Goal: Register for event/course: Sign up to attend an event or enroll in a course

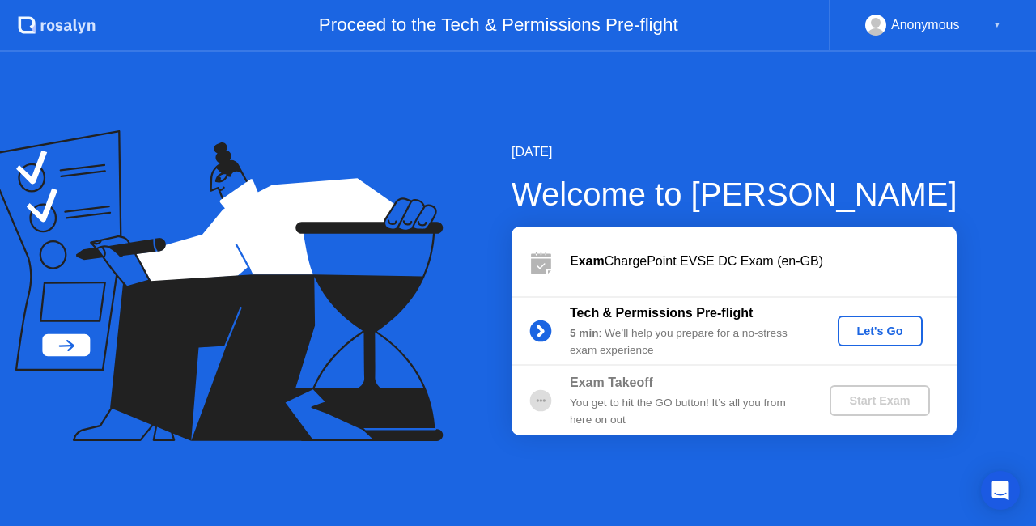
click at [705, 137] on div "[DATE] Welcome to [PERSON_NAME] ChargePoint EVSE DC Exam (en-GB) Tech & Permiss…" at bounding box center [518, 289] width 1036 height 474
click at [953, 28] on div "Anonymous" at bounding box center [925, 25] width 69 height 21
click at [1002, 23] on div "Anonymous ▼" at bounding box center [931, 26] width 207 height 52
click at [692, 157] on div "[DATE]" at bounding box center [734, 151] width 446 height 19
click at [864, 332] on div "Let's Go" at bounding box center [880, 330] width 72 height 13
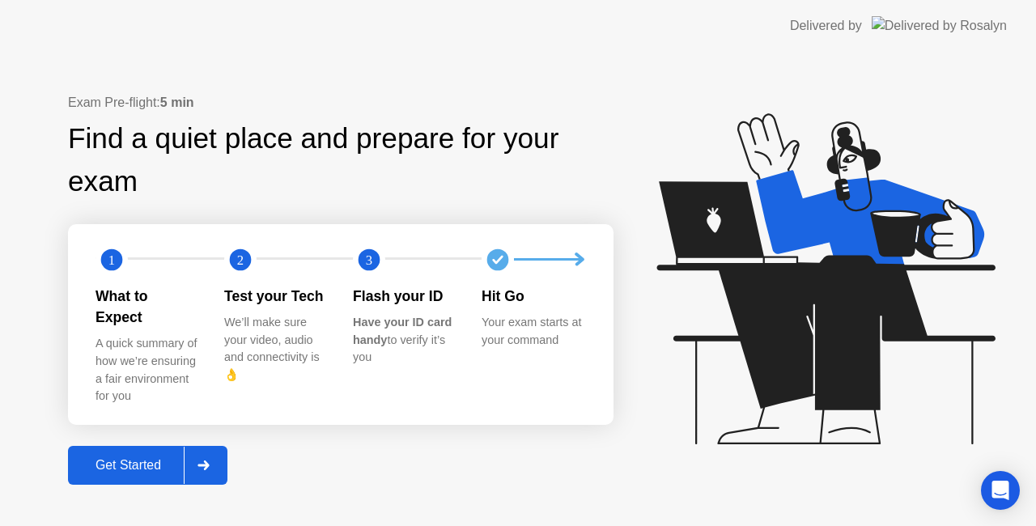
click at [146, 458] on div "Get Started" at bounding box center [128, 465] width 111 height 15
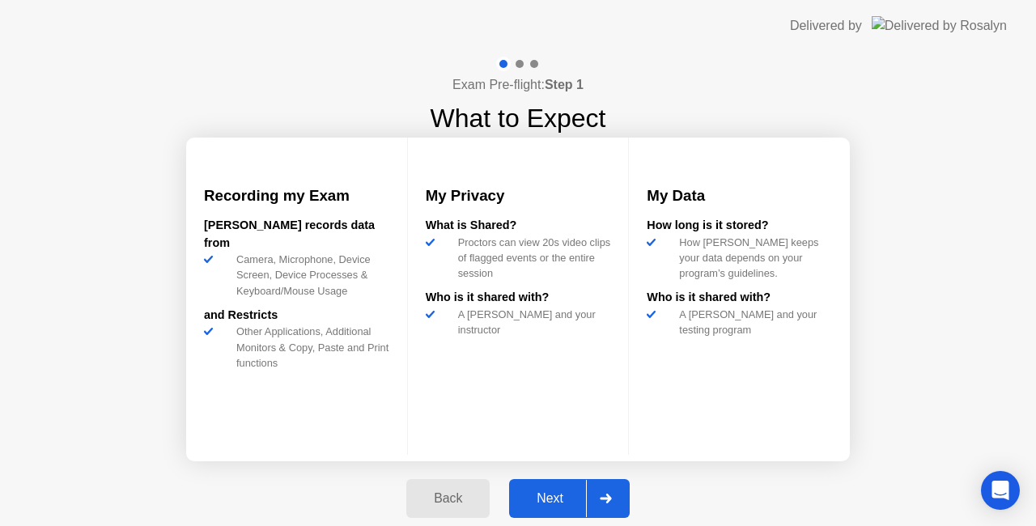
click at [551, 494] on div "Next" at bounding box center [550, 498] width 72 height 15
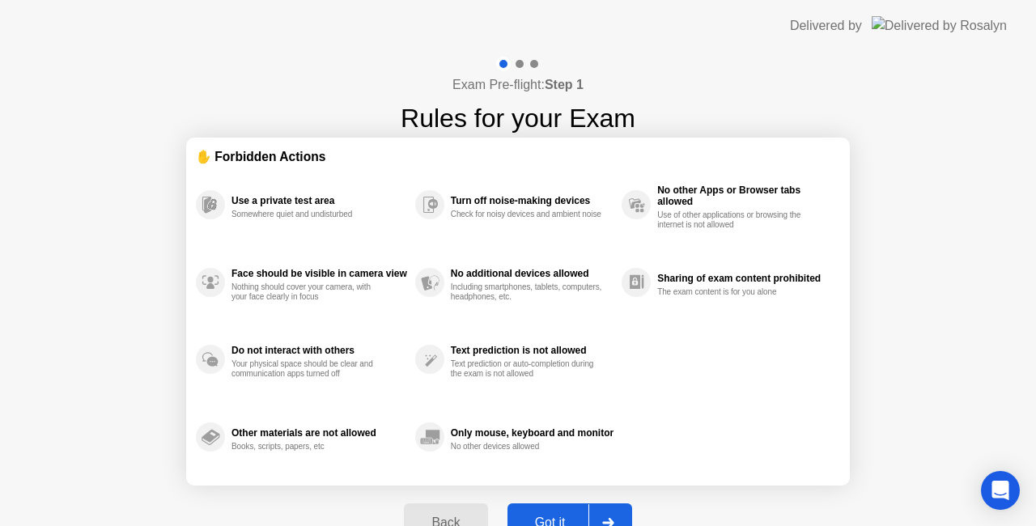
click at [552, 515] on div "Got it" at bounding box center [550, 522] width 76 height 15
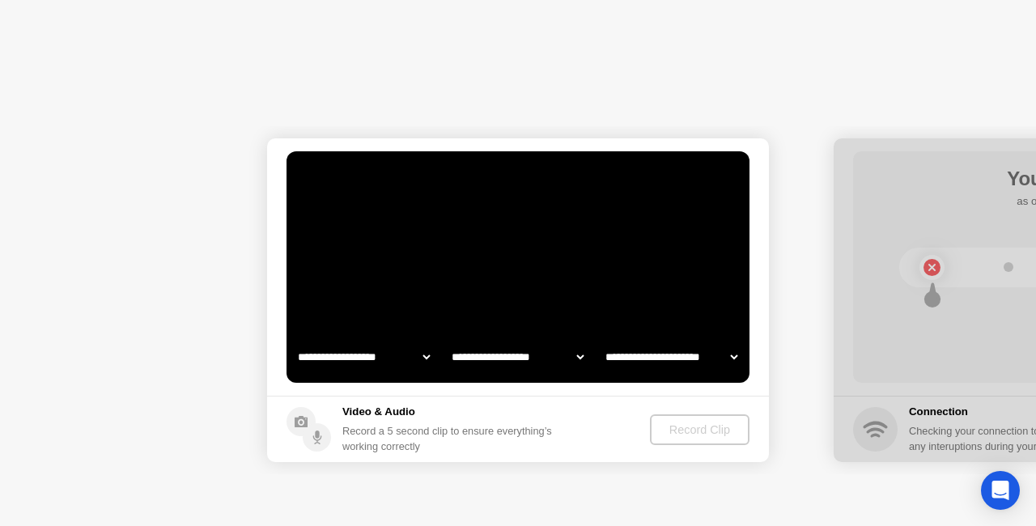
select select "**********"
select select "*******"
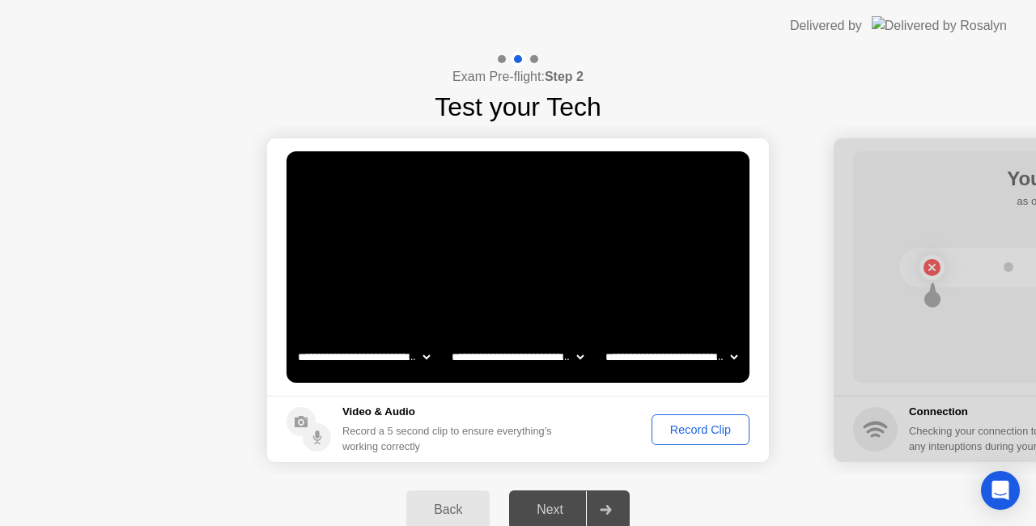
click at [723, 423] on div "Record Clip" at bounding box center [700, 429] width 87 height 13
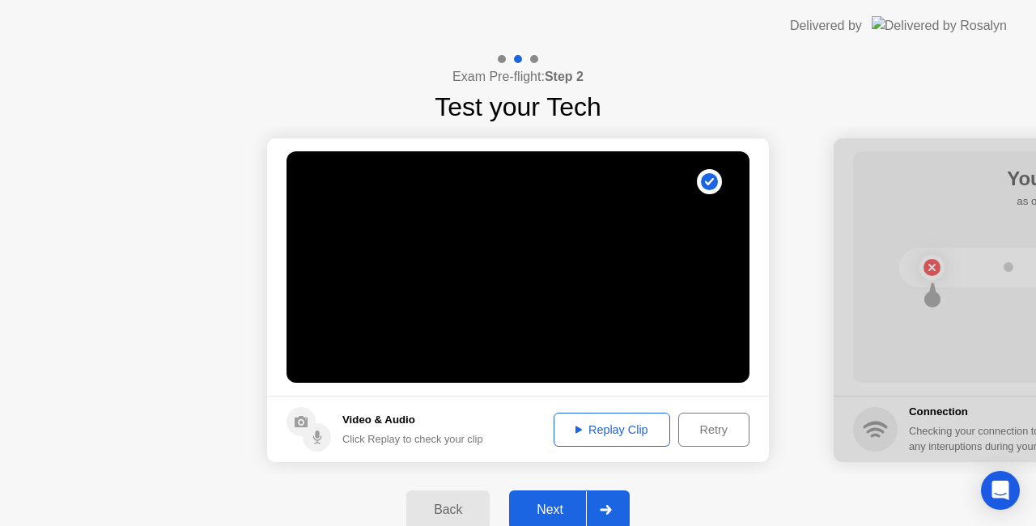
click at [560, 510] on div "Next" at bounding box center [550, 509] width 72 height 15
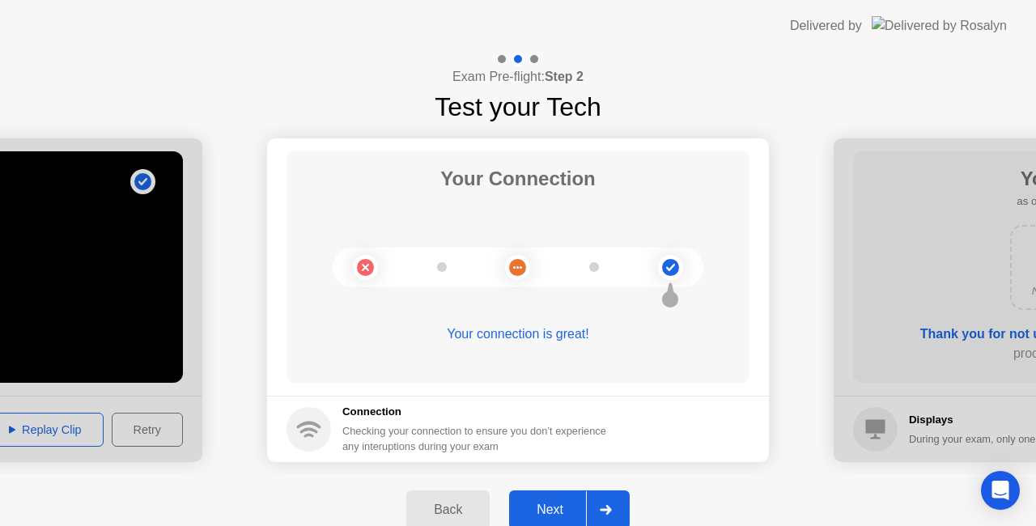
click at [560, 510] on div "Next" at bounding box center [550, 509] width 72 height 15
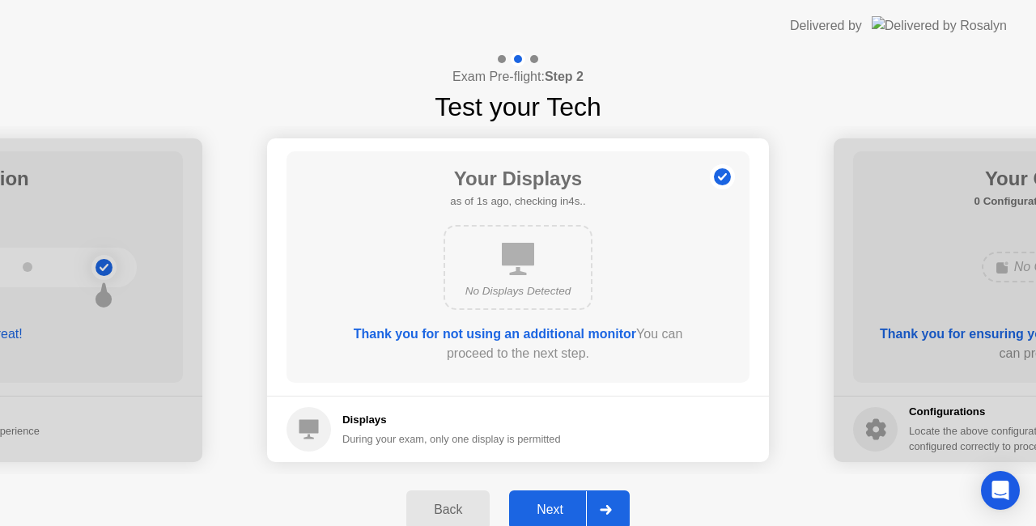
click at [558, 506] on div "Next" at bounding box center [550, 509] width 72 height 15
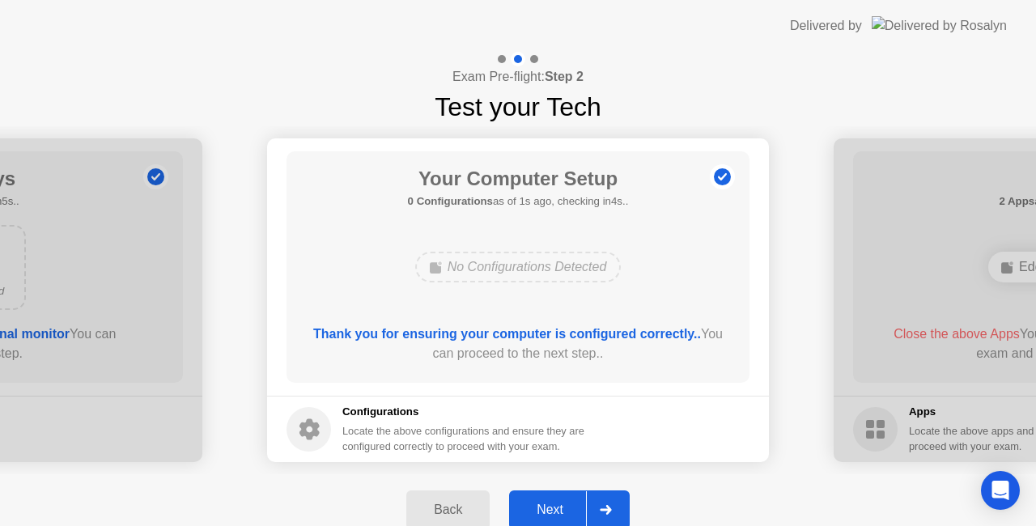
click at [558, 506] on div "Next" at bounding box center [550, 509] width 72 height 15
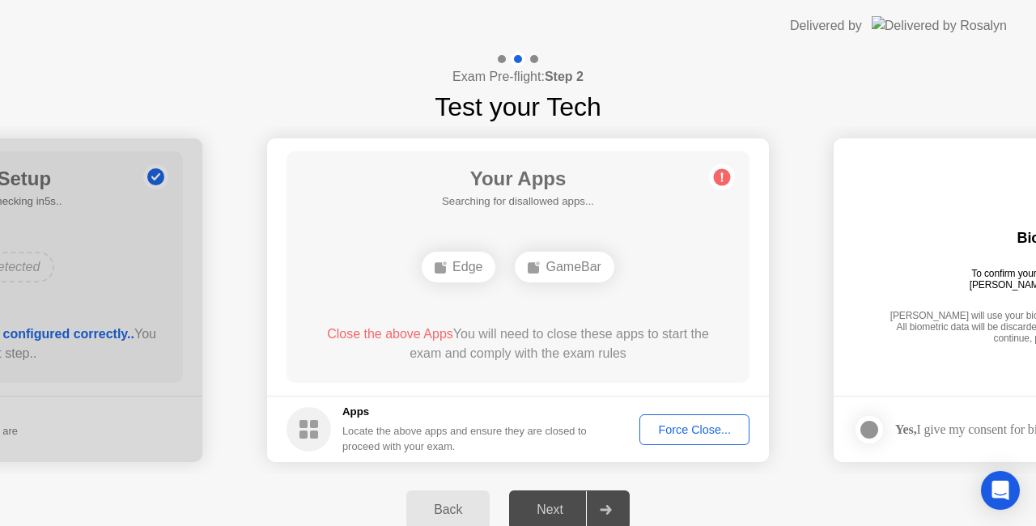
click at [558, 506] on div "Next" at bounding box center [550, 509] width 72 height 15
click at [676, 430] on div "Force Close..." at bounding box center [694, 429] width 99 height 13
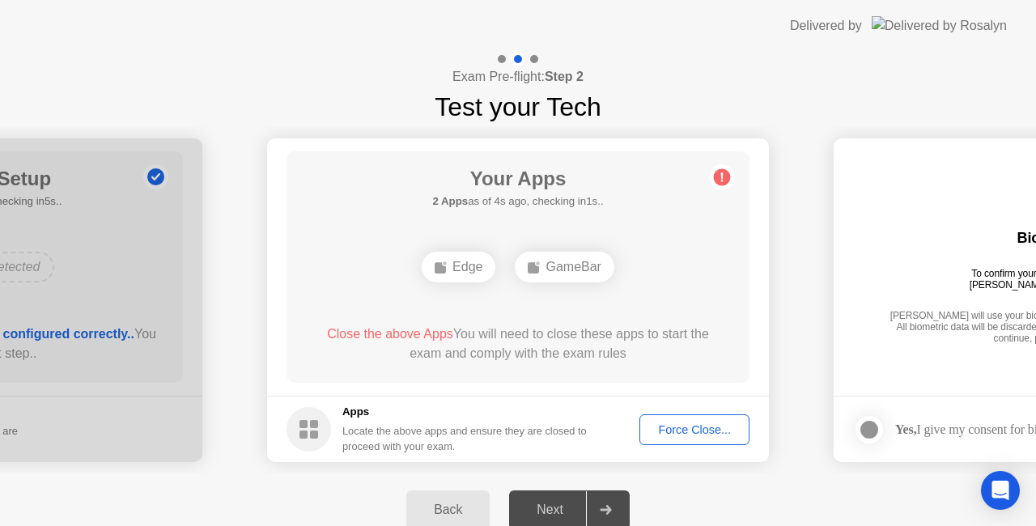
click at [696, 433] on div "Force Close..." at bounding box center [694, 429] width 99 height 13
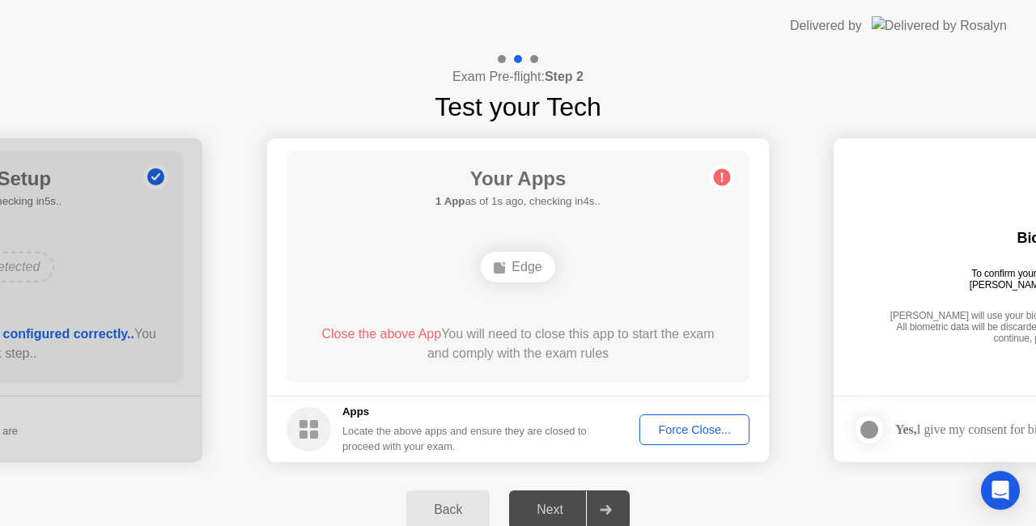
click at [567, 506] on div "Next" at bounding box center [550, 509] width 72 height 15
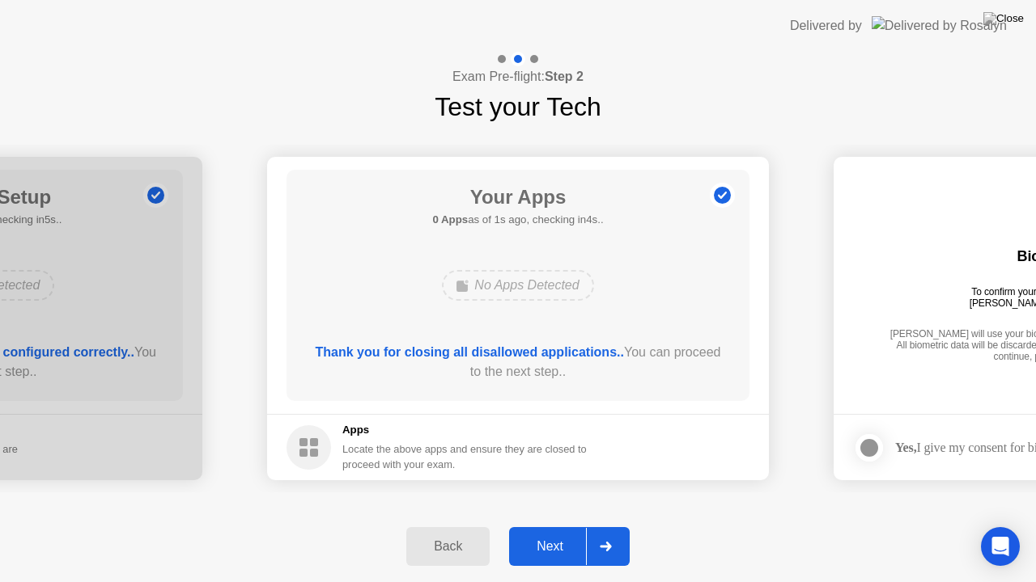
click at [551, 525] on div "Next" at bounding box center [550, 547] width 72 height 15
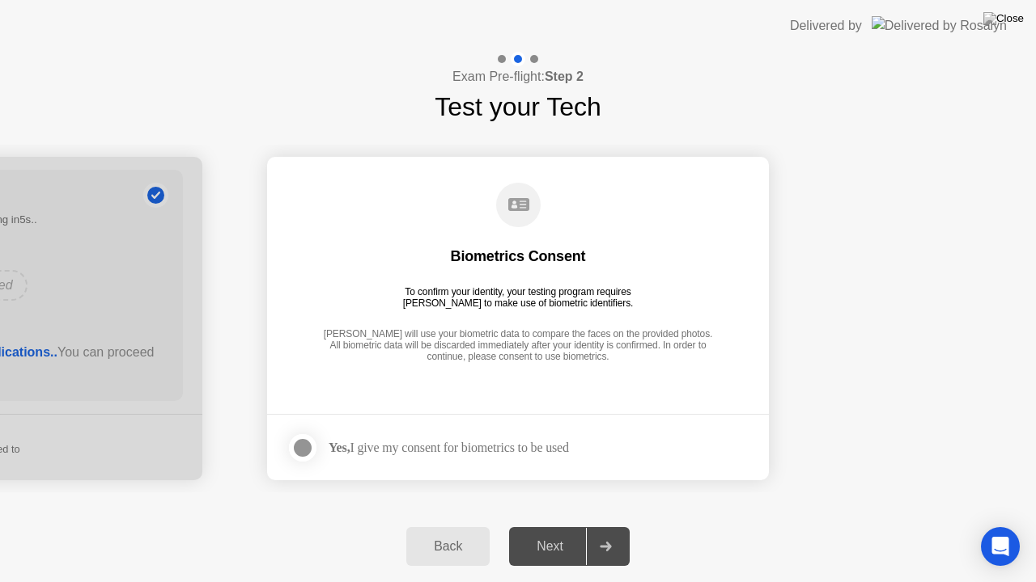
click at [307, 452] on div at bounding box center [302, 447] width 19 height 19
click at [509, 525] on button "Next" at bounding box center [569, 546] width 121 height 39
click at [548, 525] on div "**********" at bounding box center [518, 291] width 1036 height 582
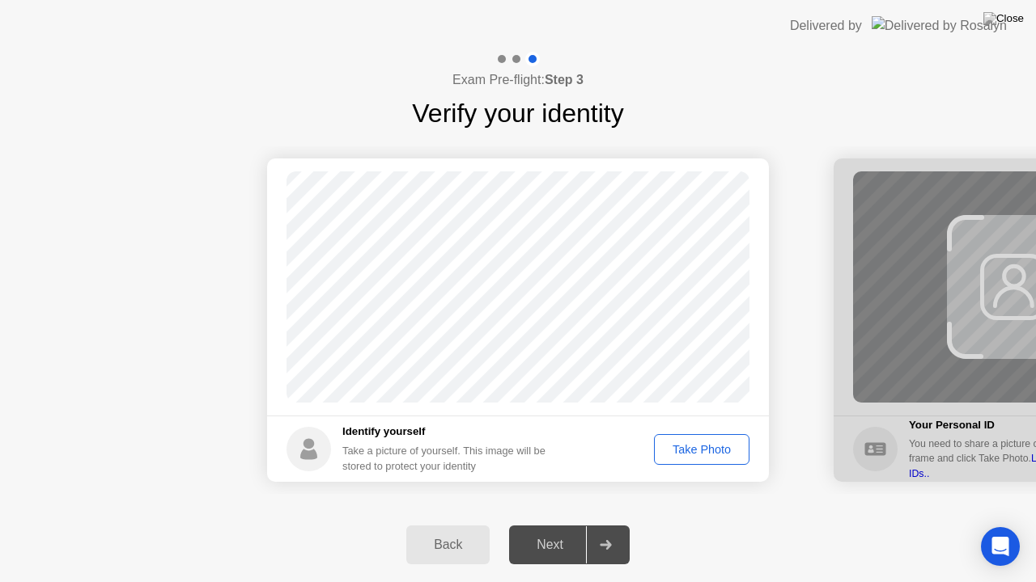
click at [711, 450] on div "Take Photo" at bounding box center [701, 449] width 84 height 13
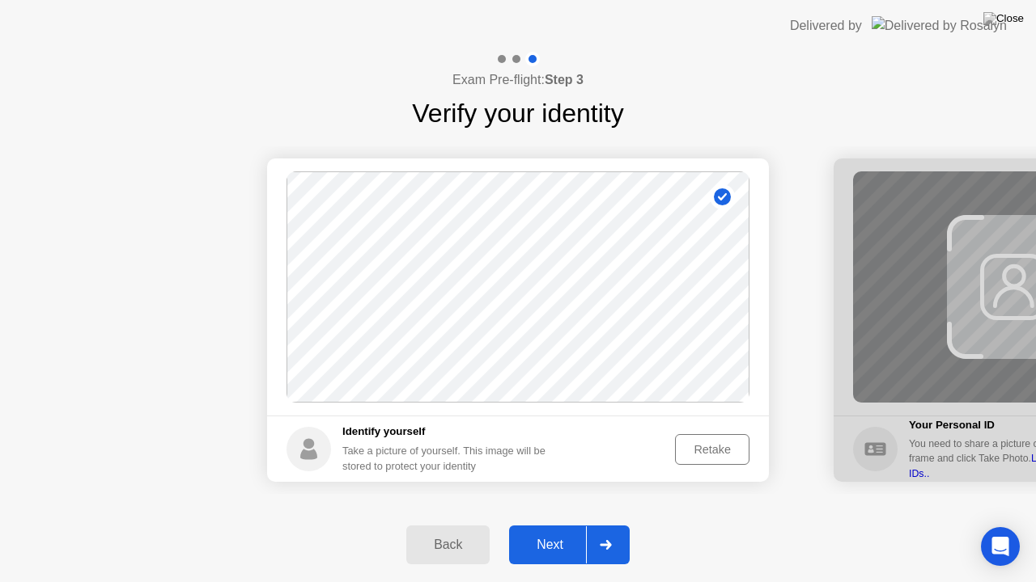
click at [539, 525] on div "Next" at bounding box center [550, 545] width 72 height 15
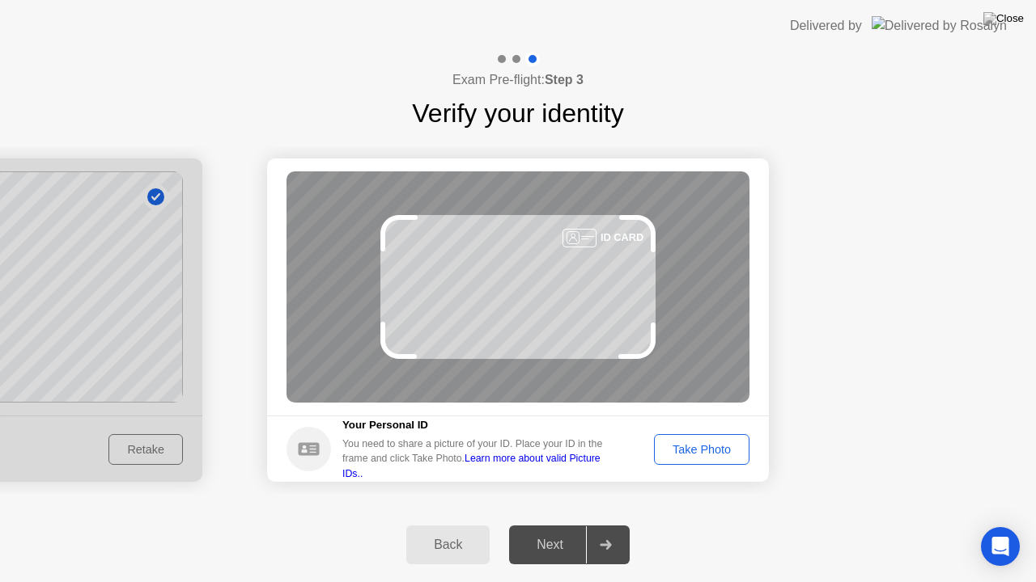
click at [684, 450] on div "Take Photo" at bounding box center [701, 449] width 84 height 13
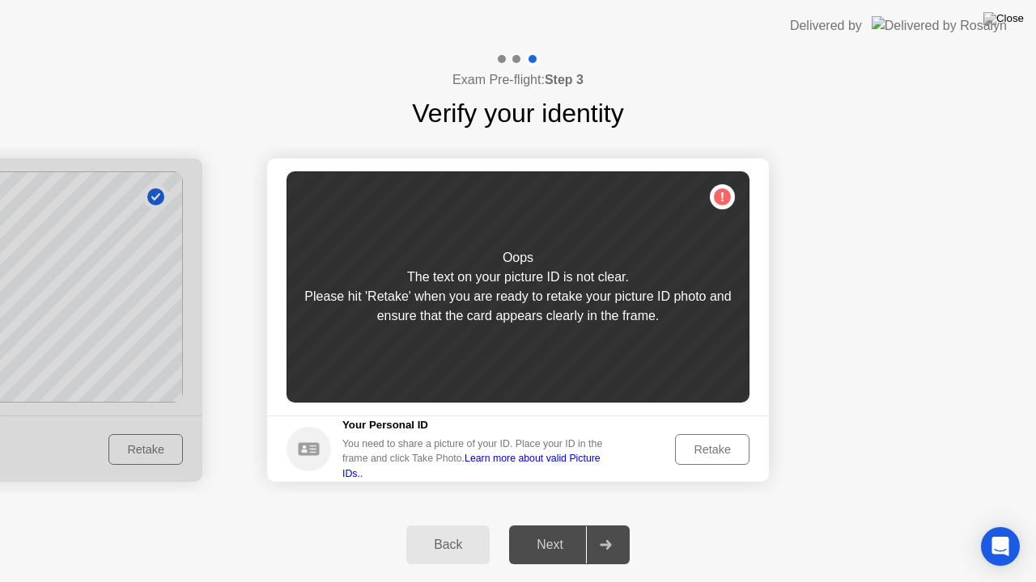
click at [700, 449] on div "Retake" at bounding box center [711, 449] width 63 height 13
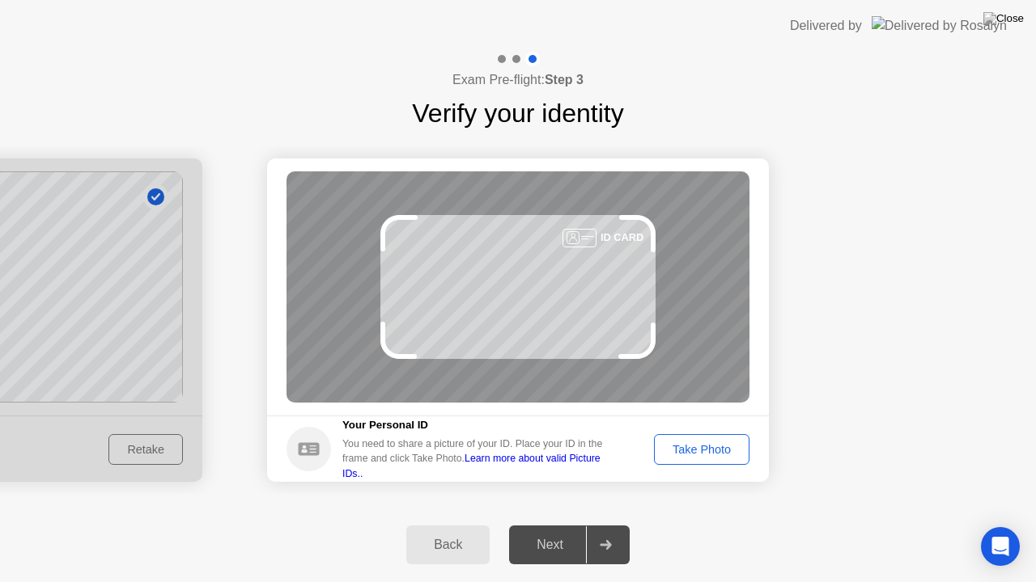
click at [700, 449] on div "Take Photo" at bounding box center [701, 449] width 84 height 13
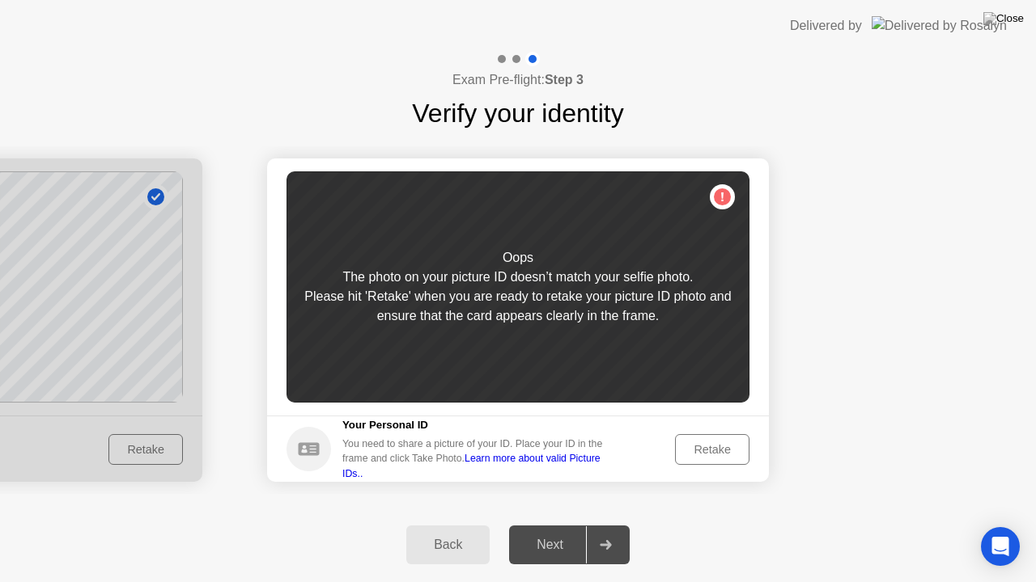
click at [700, 449] on div "Retake" at bounding box center [711, 449] width 63 height 13
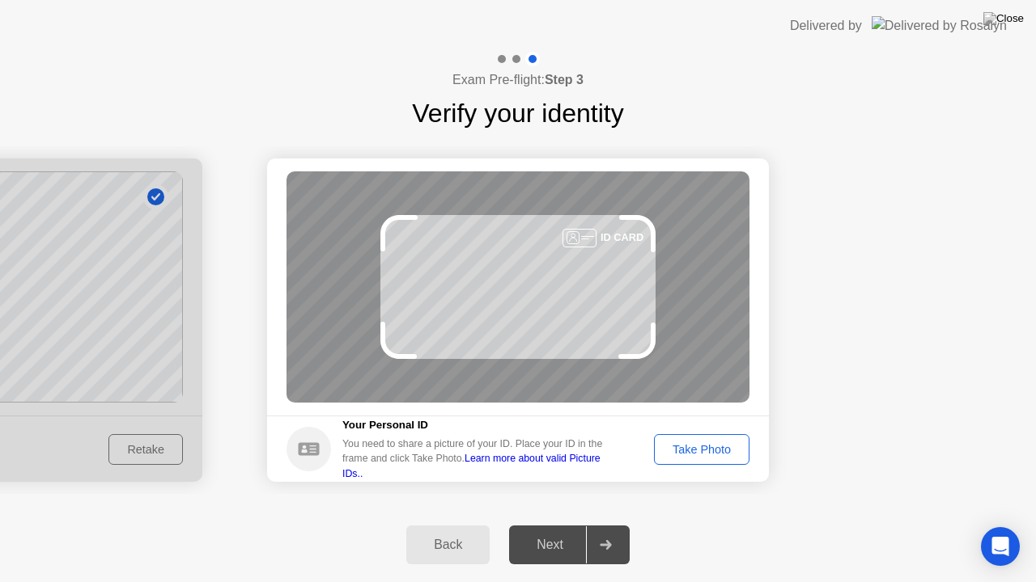
click at [700, 449] on div "Take Photo" at bounding box center [701, 449] width 84 height 13
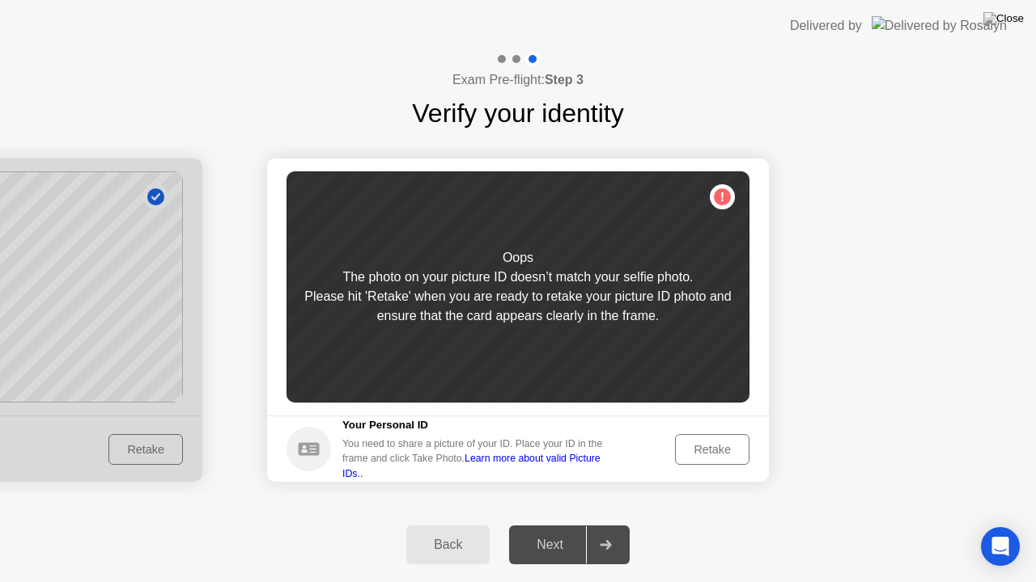
click at [432, 524] on div "Back Next" at bounding box center [518, 545] width 1036 height 74
click at [696, 434] on button "Retake" at bounding box center [712, 449] width 74 height 31
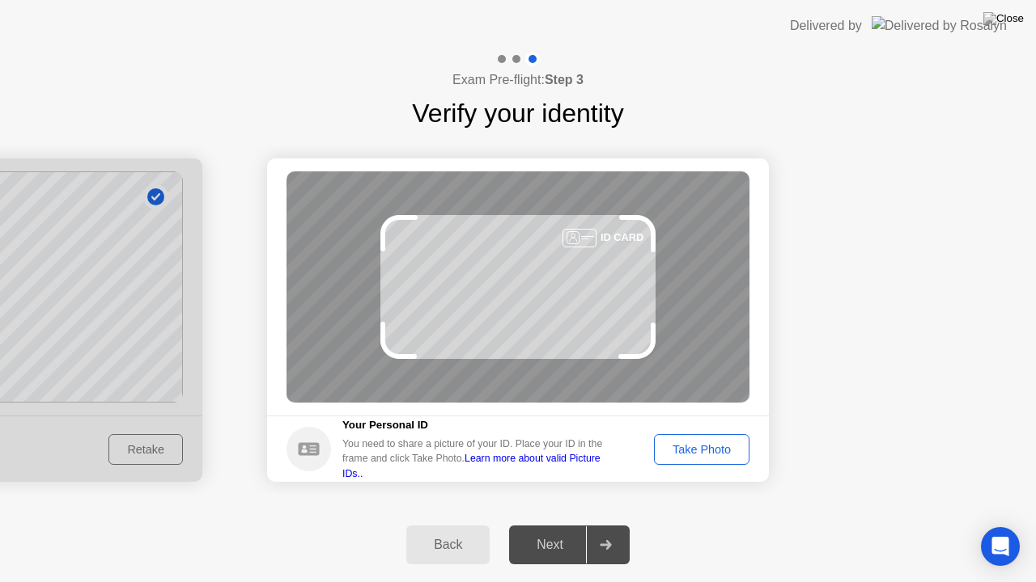
click at [465, 525] on div "Back" at bounding box center [448, 545] width 74 height 15
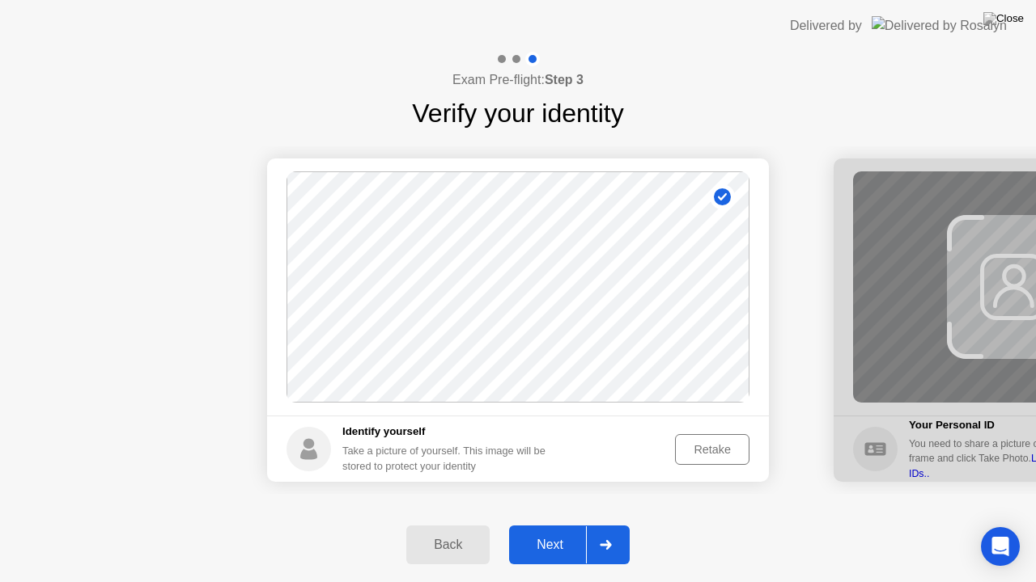
click at [701, 438] on button "Retake" at bounding box center [712, 449] width 74 height 31
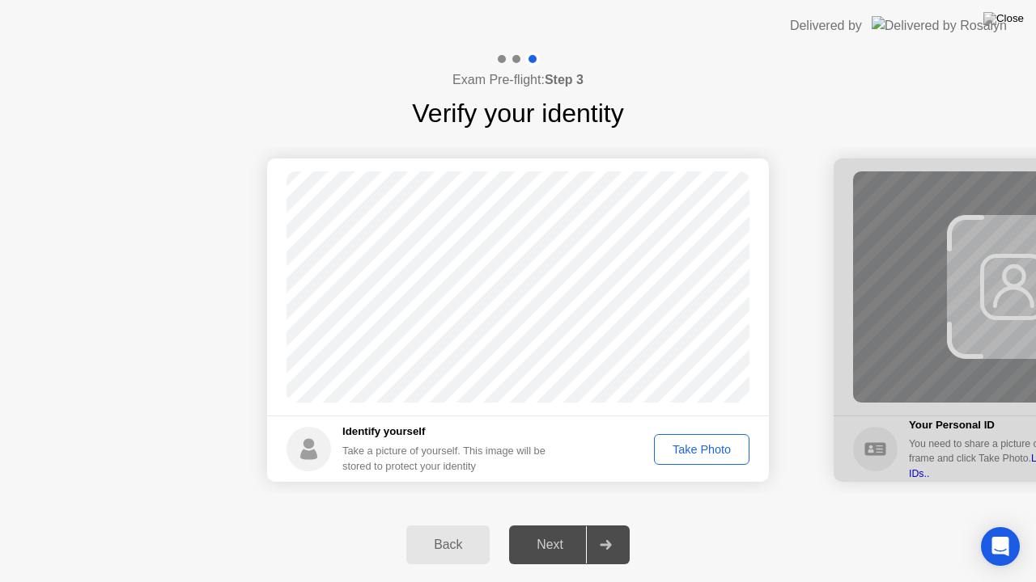
click at [701, 438] on button "Take Photo" at bounding box center [701, 449] width 95 height 31
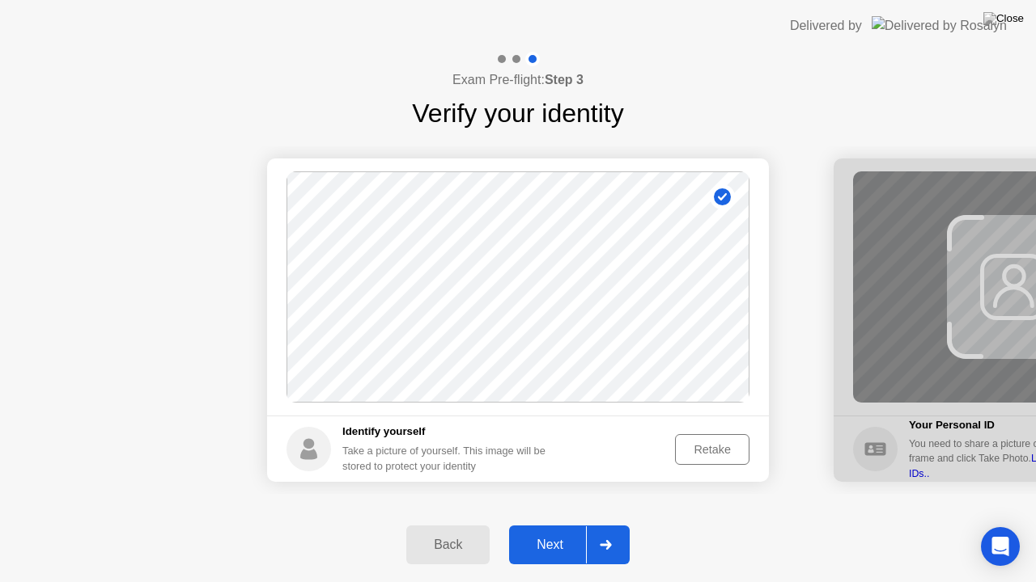
click at [542, 522] on div "Back Next" at bounding box center [518, 545] width 1036 height 74
click at [542, 525] on div "Next" at bounding box center [550, 545] width 72 height 15
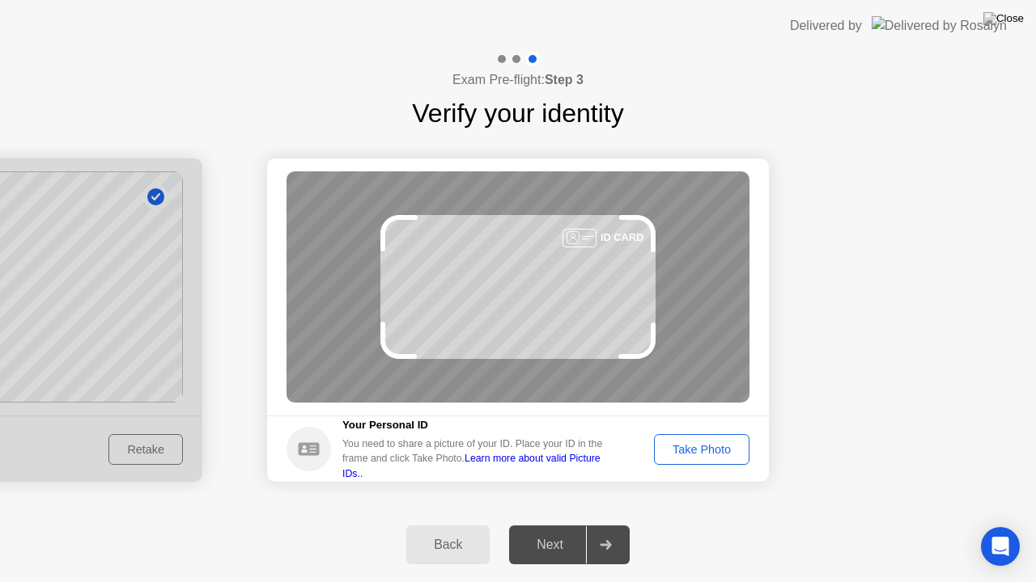
click at [689, 444] on div "Take Photo" at bounding box center [701, 449] width 84 height 13
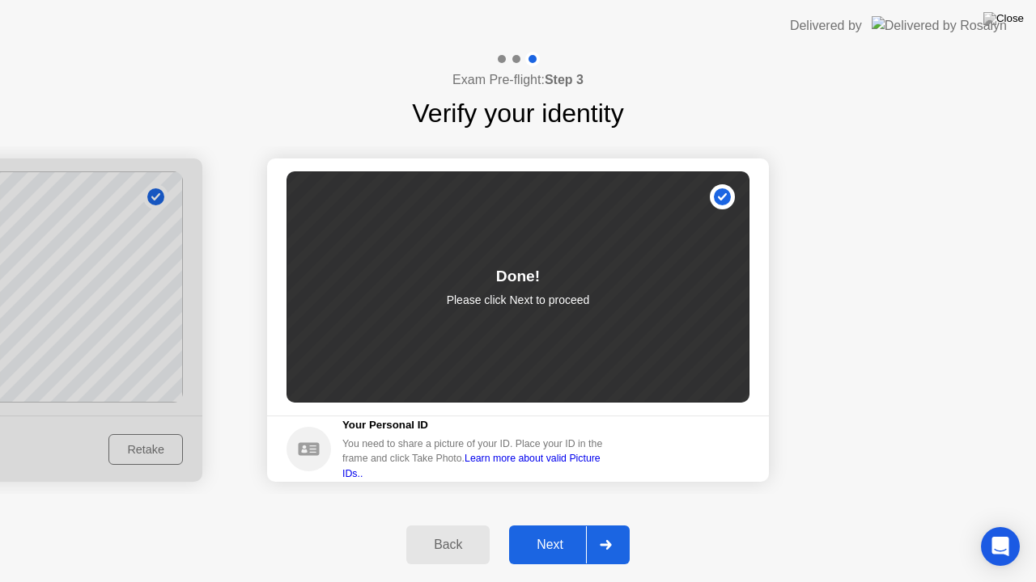
click at [550, 525] on div "Next" at bounding box center [550, 545] width 72 height 15
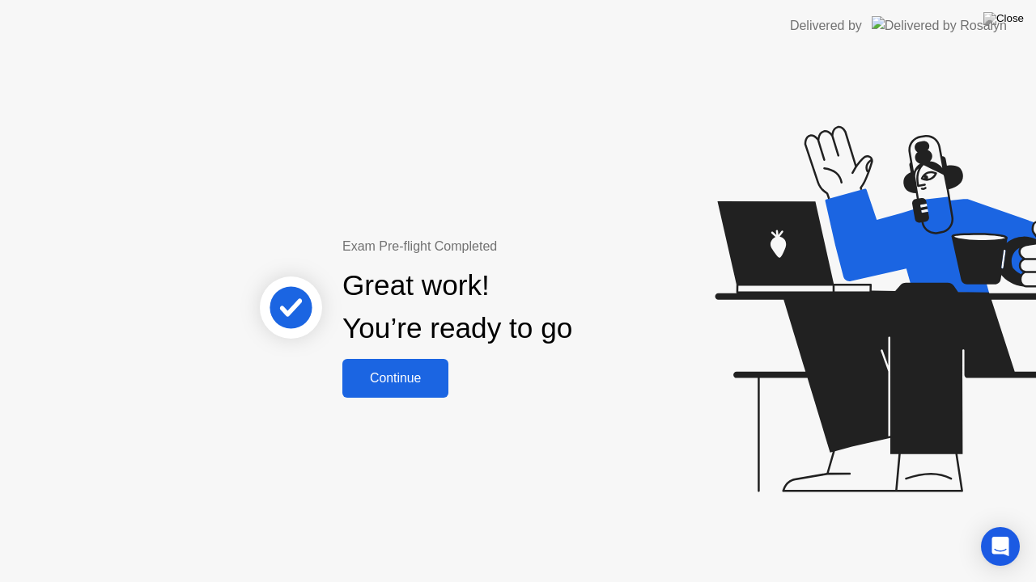
click at [421, 371] on div "Continue" at bounding box center [395, 378] width 96 height 15
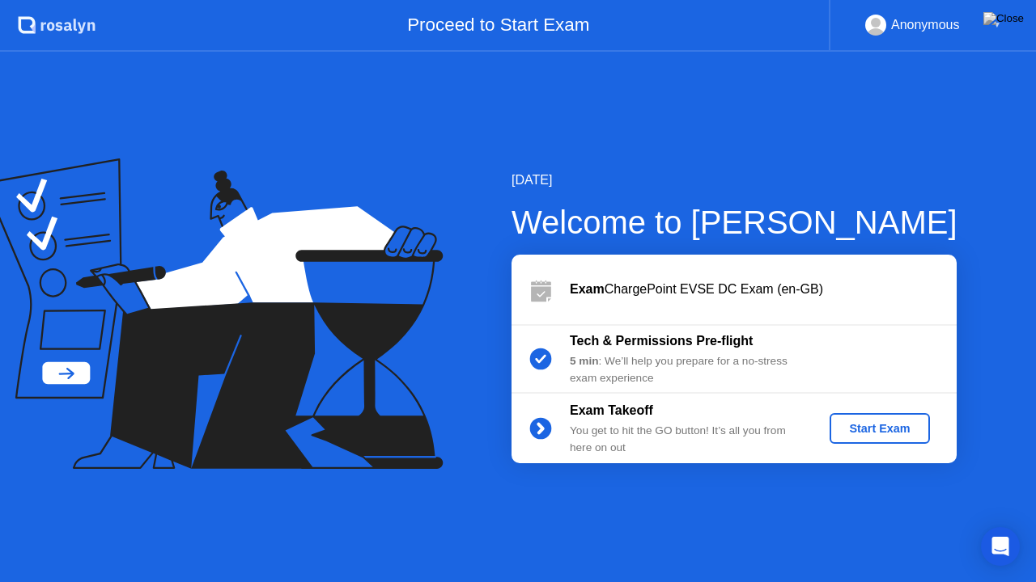
click at [868, 422] on div "Start Exam" at bounding box center [879, 428] width 87 height 13
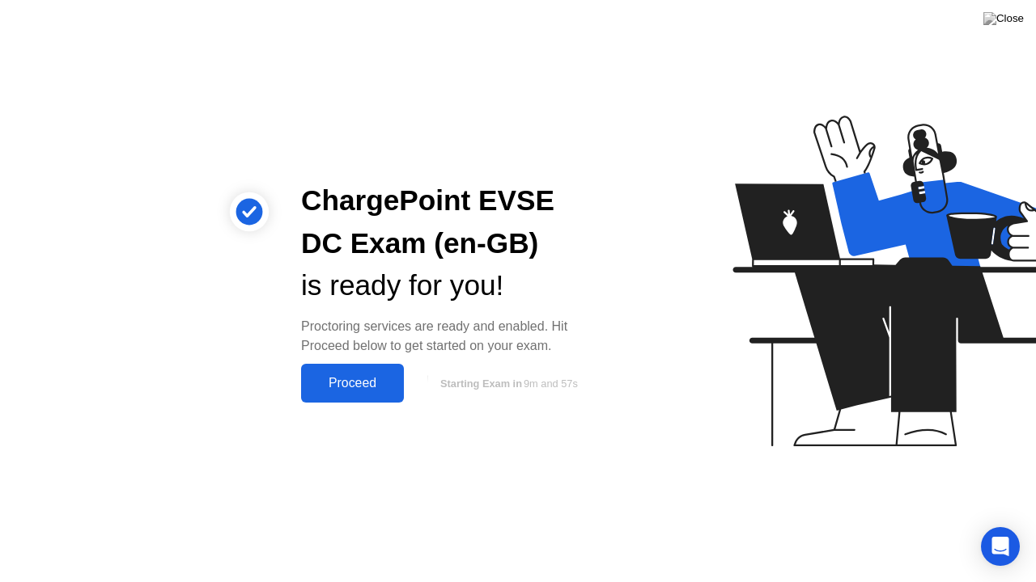
click at [344, 371] on button "Proceed" at bounding box center [352, 383] width 103 height 39
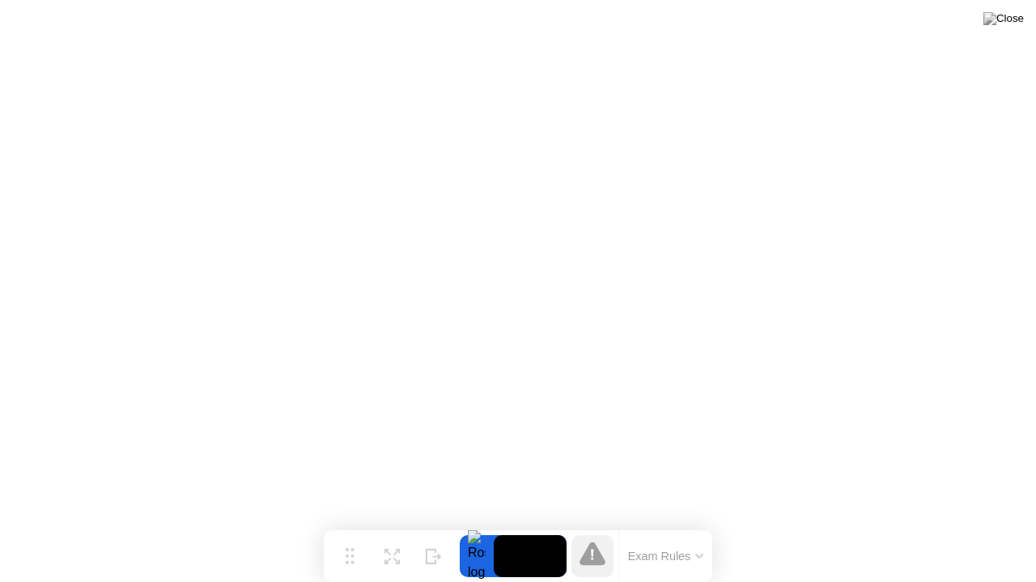
click at [693, 525] on button "Exam Rules" at bounding box center [666, 556] width 86 height 15
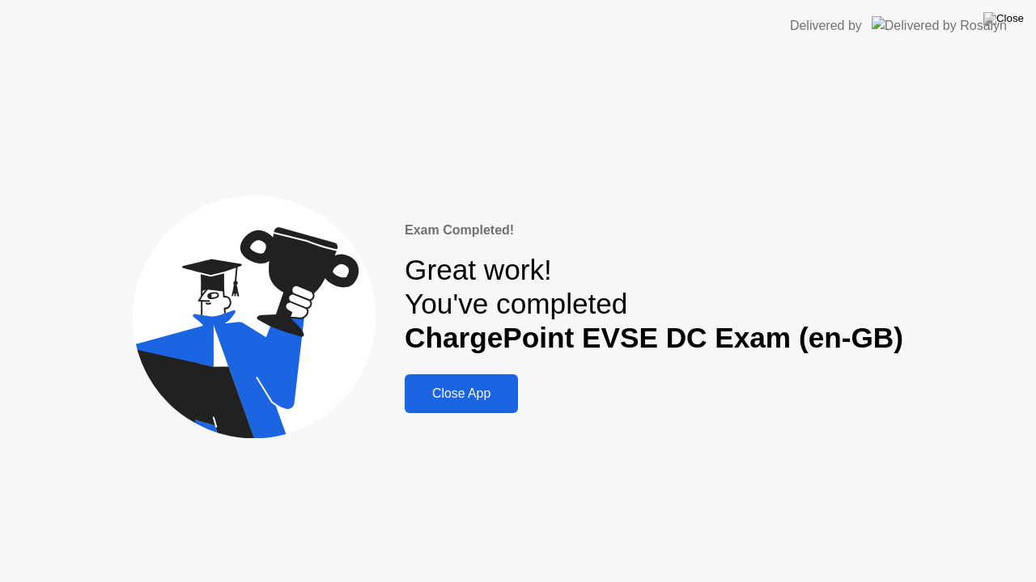
click at [491, 413] on button "Close App" at bounding box center [460, 394] width 113 height 39
